Goal: Task Accomplishment & Management: Use online tool/utility

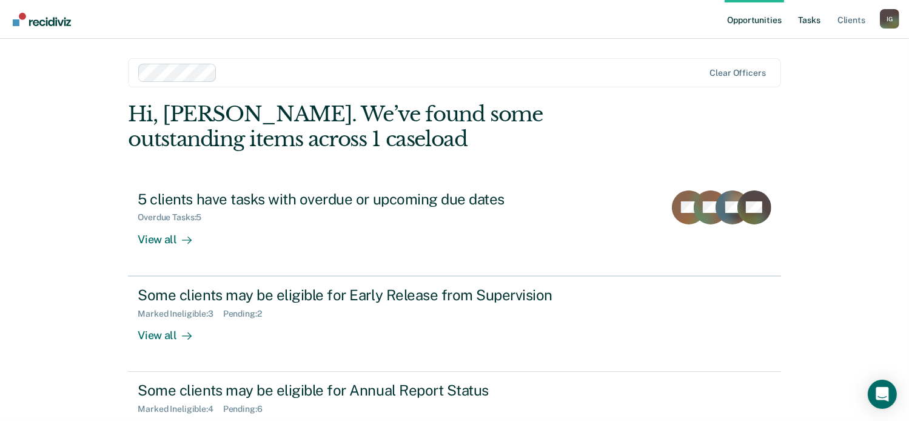
click at [813, 22] on link "Tasks" at bounding box center [809, 19] width 27 height 39
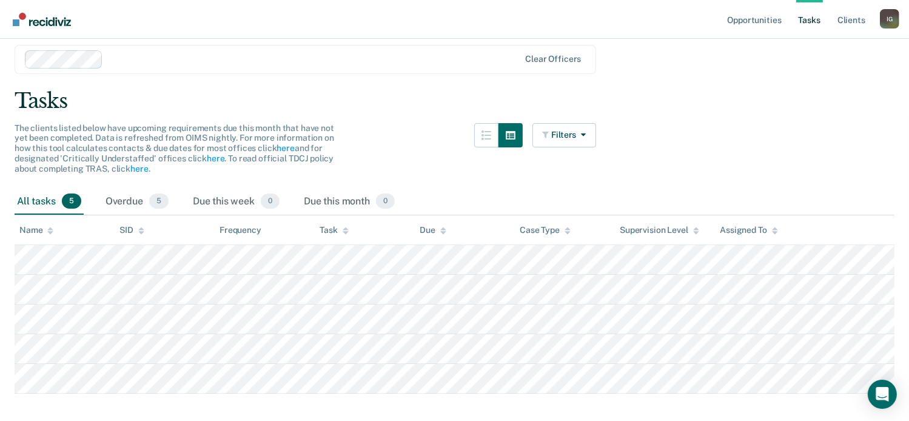
scroll to position [59, 0]
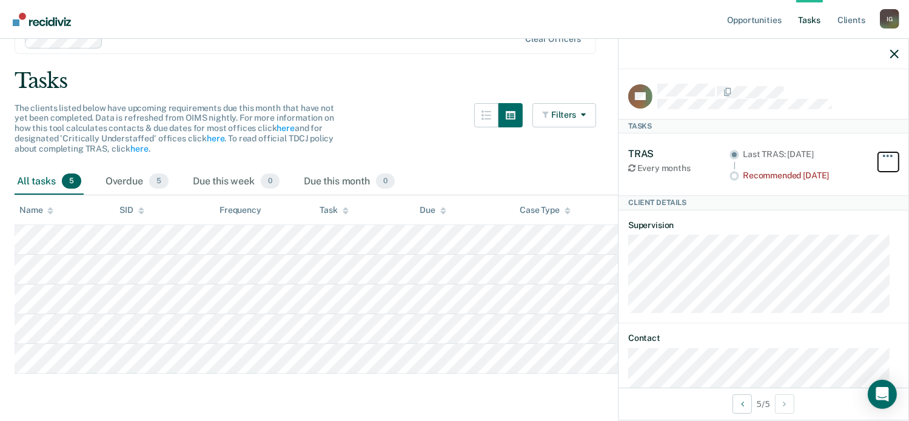
click at [881, 156] on button "button" at bounding box center [888, 161] width 21 height 19
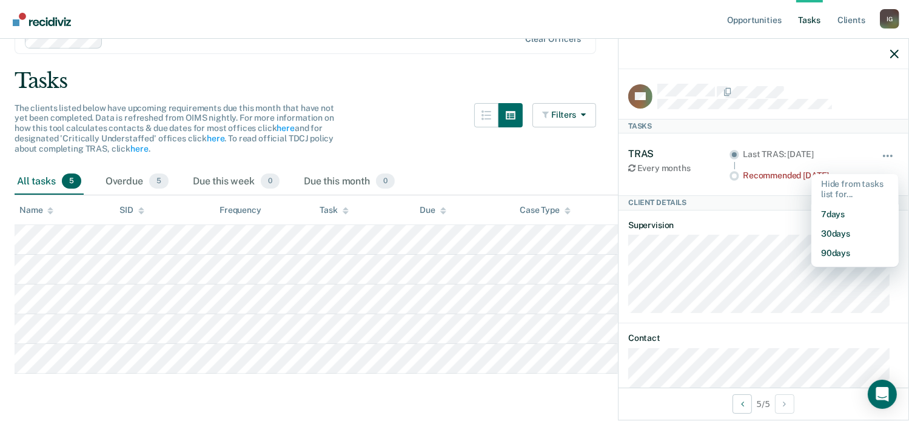
click at [509, 82] on div "Tasks" at bounding box center [455, 81] width 880 height 25
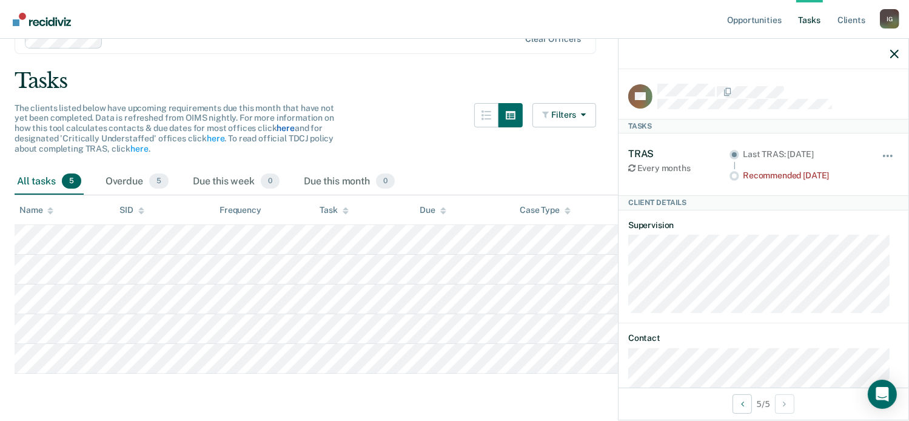
click at [279, 129] on link "here" at bounding box center [286, 128] width 18 height 10
click at [896, 52] on icon "button" at bounding box center [894, 54] width 8 height 8
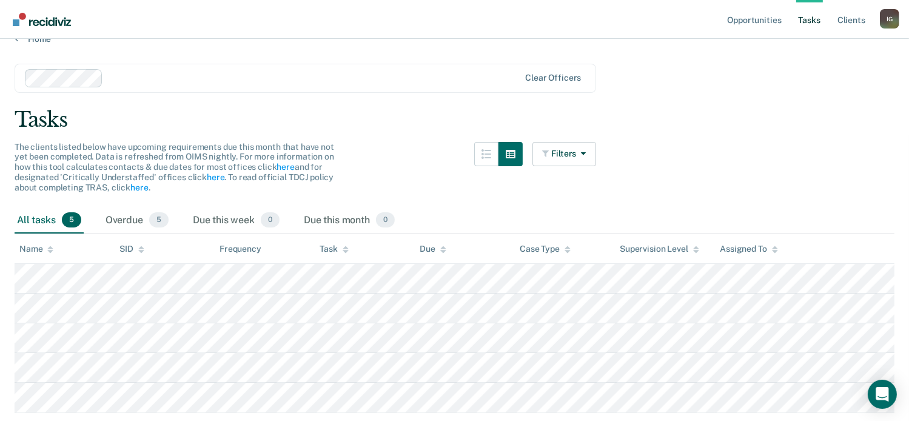
scroll to position [0, 0]
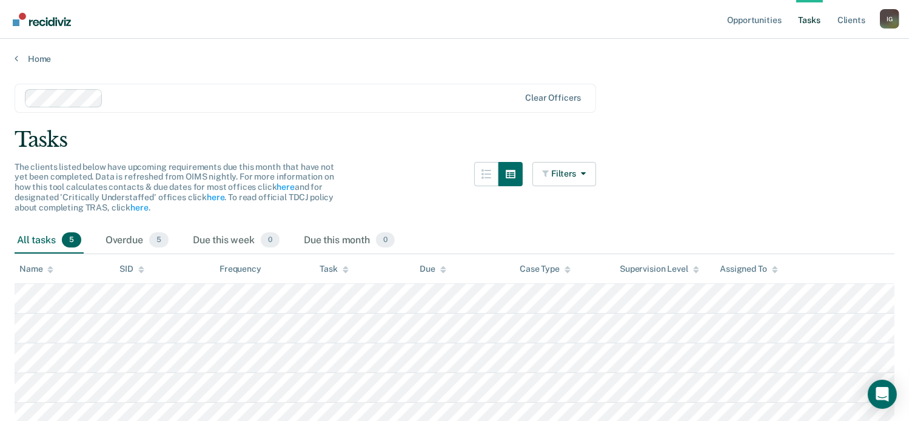
click at [804, 23] on link "Tasks" at bounding box center [809, 19] width 27 height 39
click at [764, 20] on link "Opportunities" at bounding box center [754, 19] width 59 height 39
